Goal: Obtain resource: Obtain resource

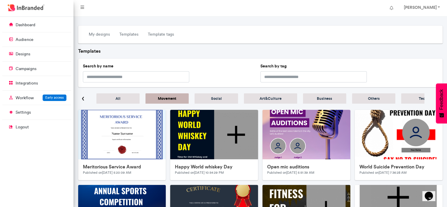
click at [118, 101] on h5 "All" at bounding box center [118, 98] width 29 height 4
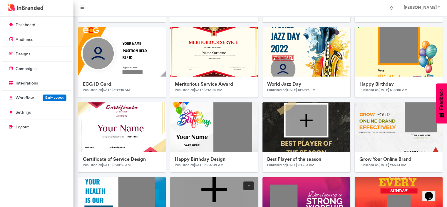
scroll to position [227, 0]
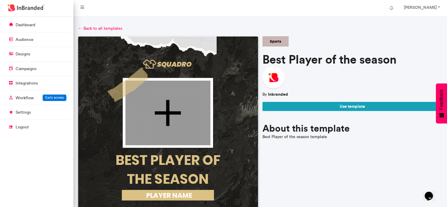
click at [239, 101] on img at bounding box center [168, 126] width 180 height 180
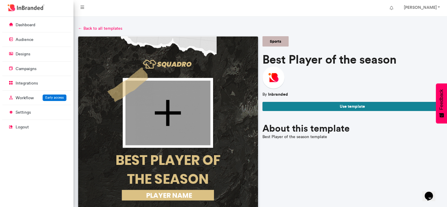
click at [325, 104] on button "Use template" at bounding box center [353, 106] width 180 height 9
